Goal: Information Seeking & Learning: Learn about a topic

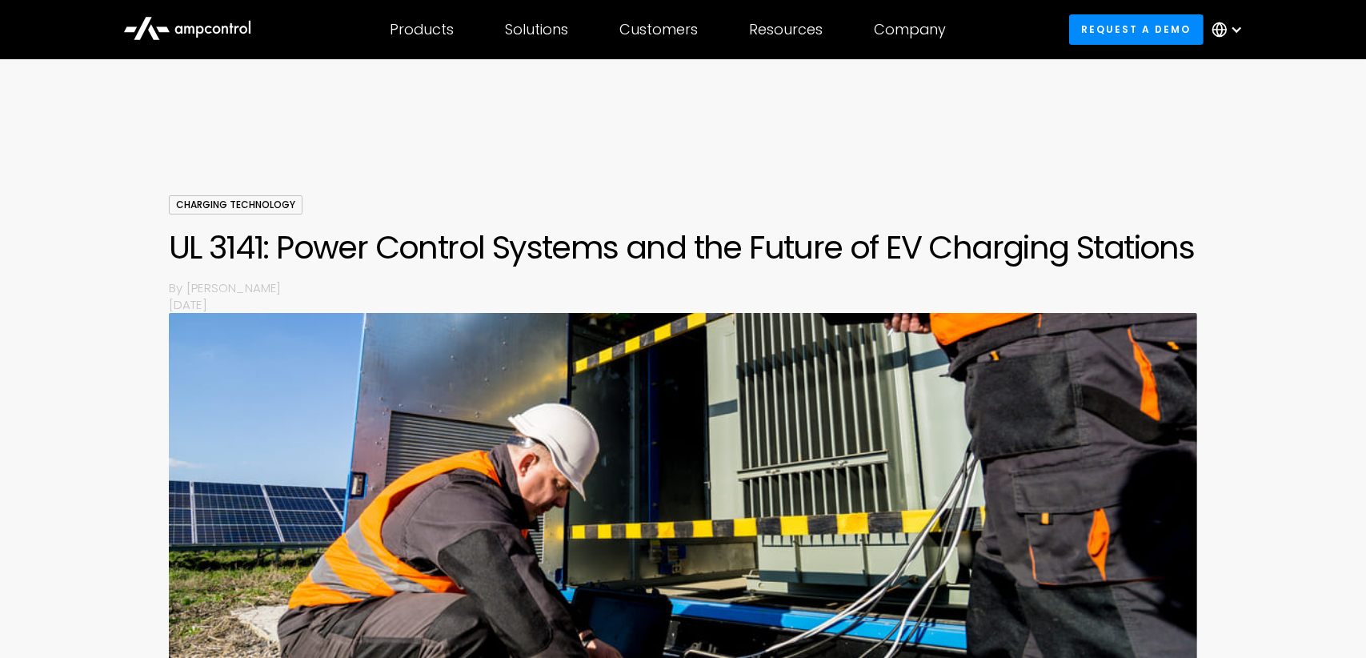
drag, startPoint x: 178, startPoint y: 238, endPoint x: 975, endPoint y: 242, distance: 796.3
click at [974, 242] on h1 "UL 3141: Power Control Systems and the Future of EV Charging Stations" at bounding box center [683, 247] width 1029 height 38
drag, startPoint x: 1008, startPoint y: 254, endPoint x: 1172, endPoint y: 254, distance: 164.1
click at [1172, 254] on div "Charging Technology UL 3141: Power Control Systems and the Future of EV Chargin…" at bounding box center [683, 254] width 1029 height 118
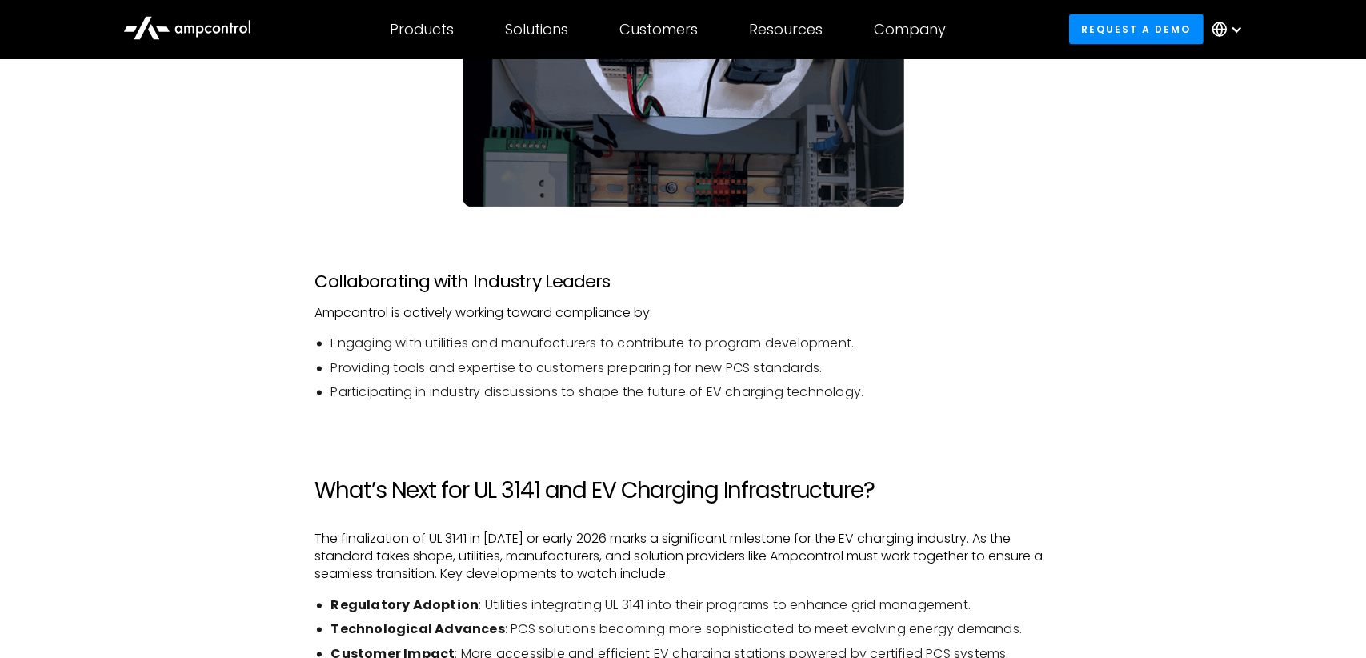
scroll to position [3201, 0]
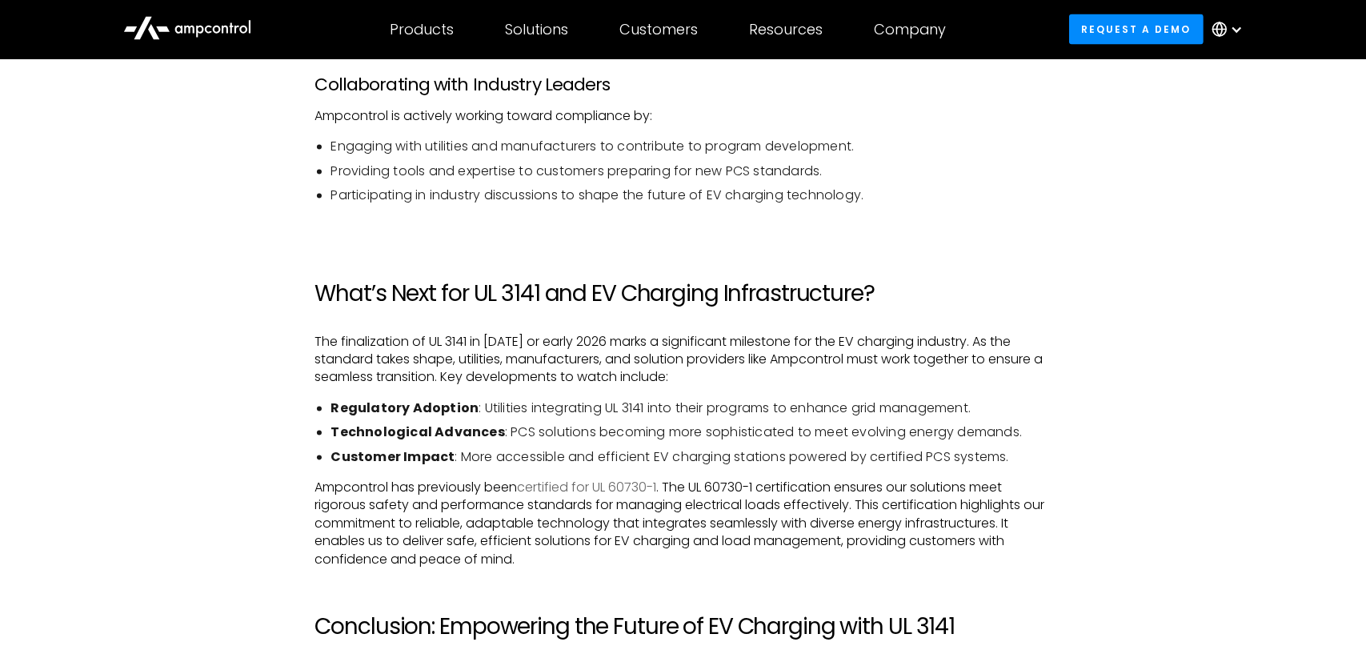
click at [615, 488] on link "certified for UL 60730-1" at bounding box center [587, 488] width 139 height 18
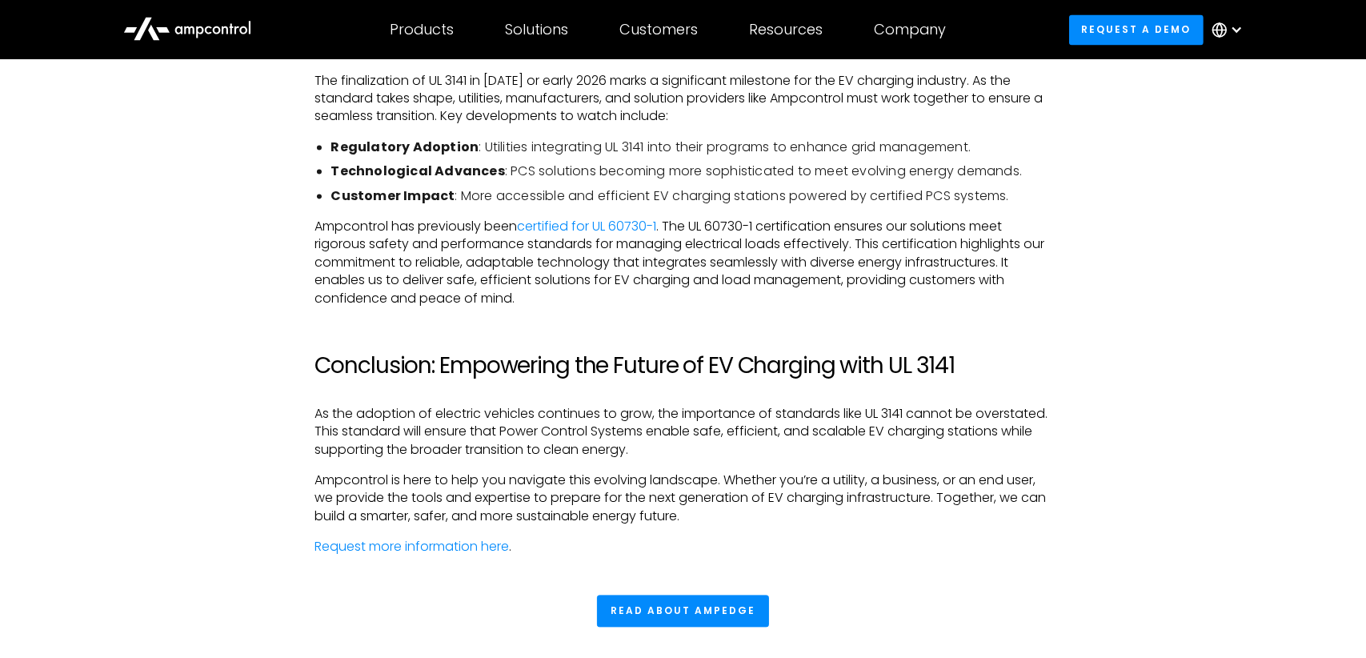
scroll to position [3468, 0]
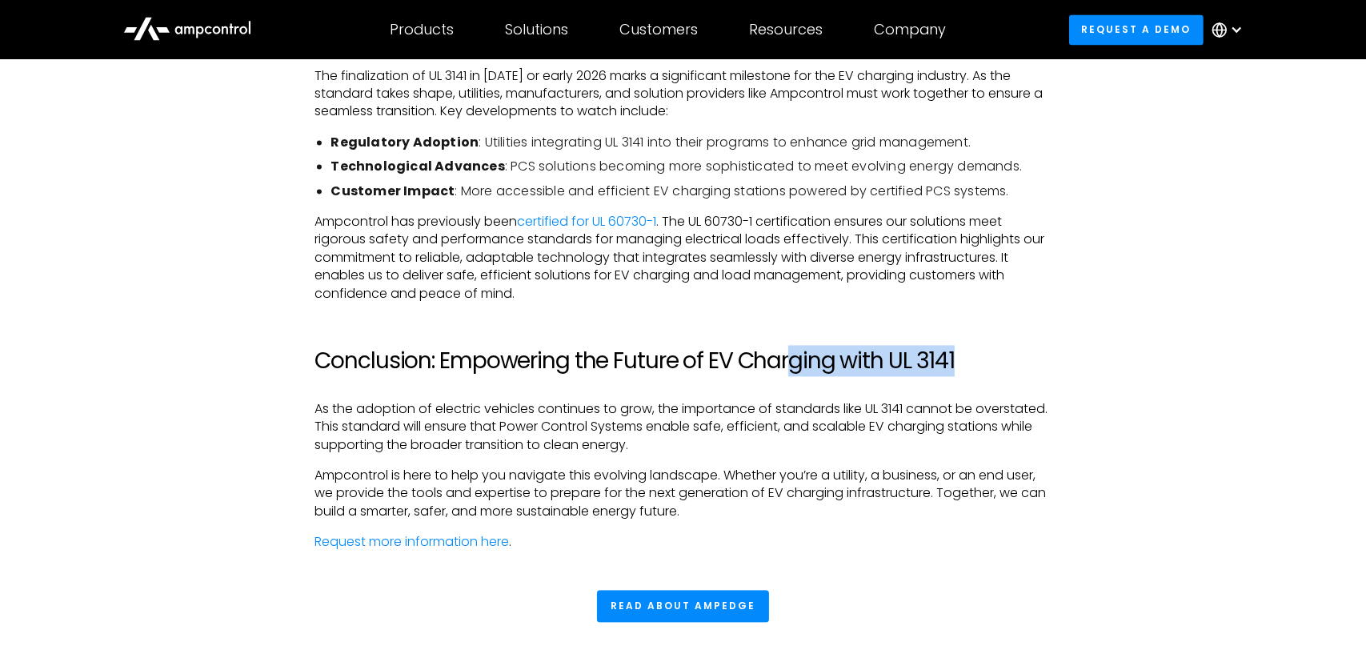
drag, startPoint x: 813, startPoint y: 363, endPoint x: 1015, endPoint y: 366, distance: 201.7
click at [1015, 366] on h2 "Conclusion: Empowering the Future of EV Charging with UL 3141" at bounding box center [683, 360] width 736 height 27
drag, startPoint x: 1015, startPoint y: 366, endPoint x: 897, endPoint y: 424, distance: 131.3
click at [897, 424] on p "As the adoption of electric vehicles continues to grow, the importance of stand…" at bounding box center [683, 427] width 736 height 54
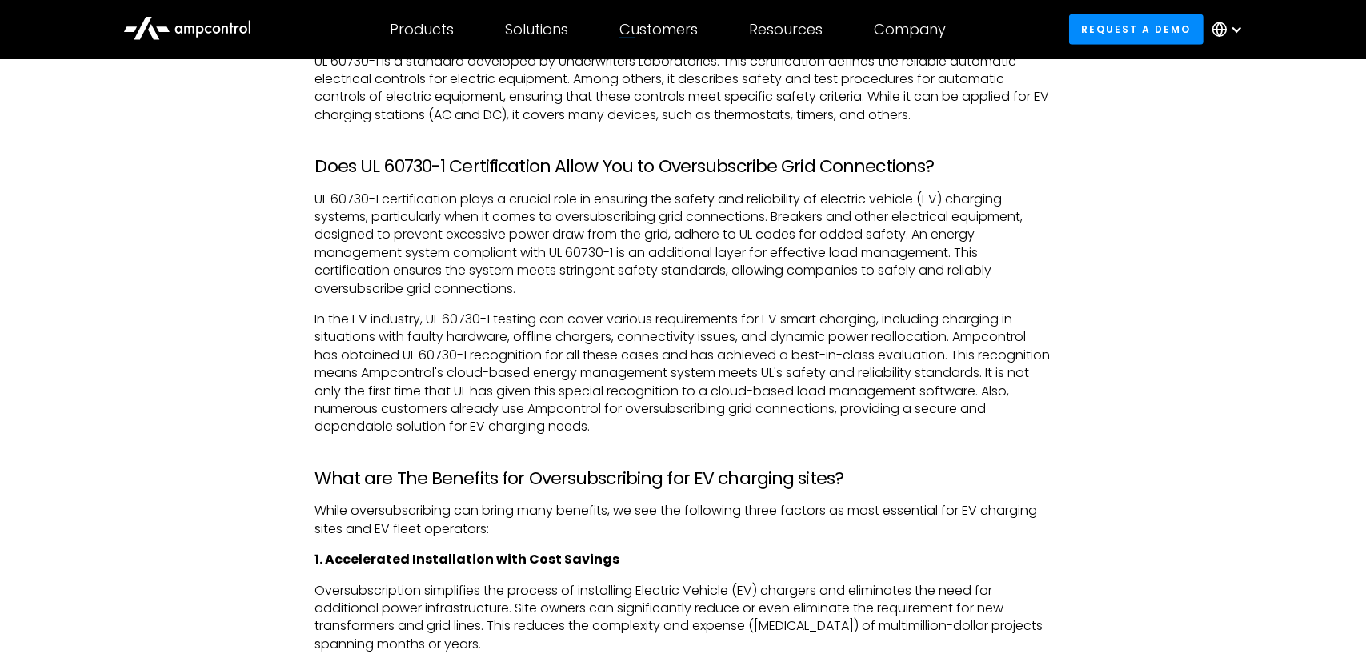
scroll to position [2667, 0]
